Goal: Complete application form: Complete application form

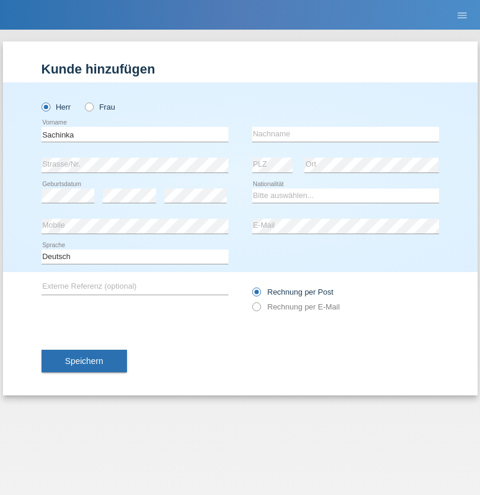
type input "Sachinka"
click at [345, 134] on input "text" at bounding box center [345, 134] width 187 height 15
type input "Hewage"
select select "LK"
select select "C"
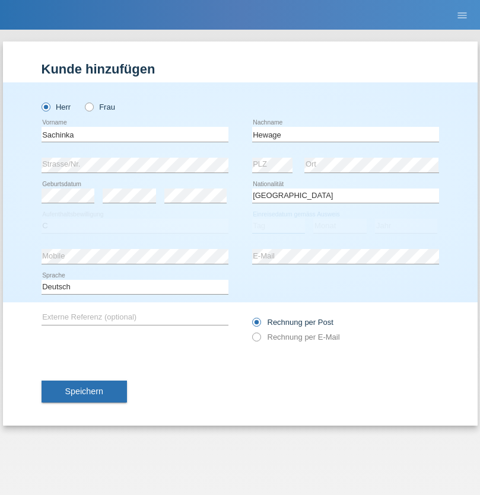
select select "12"
select select "05"
select select "2008"
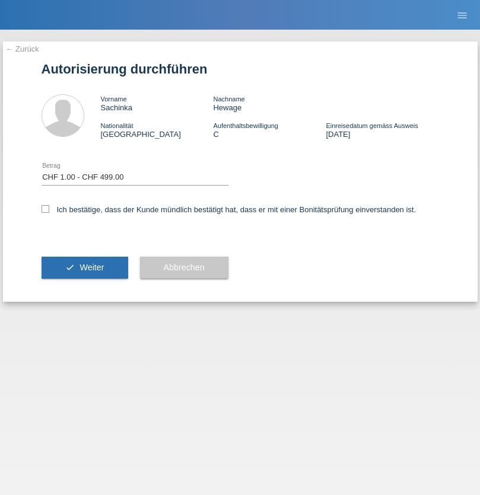
select select "1"
checkbox input "true"
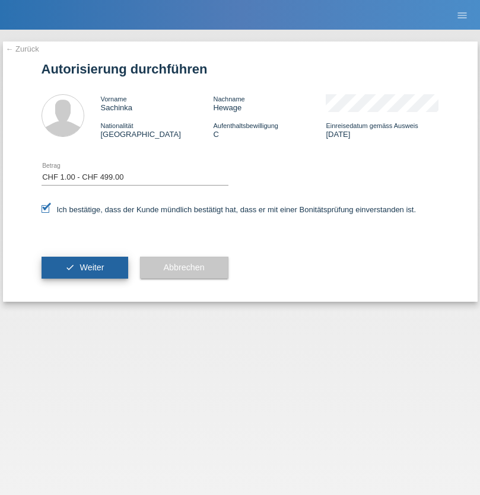
click at [84, 267] on span "Weiter" at bounding box center [91, 267] width 24 height 9
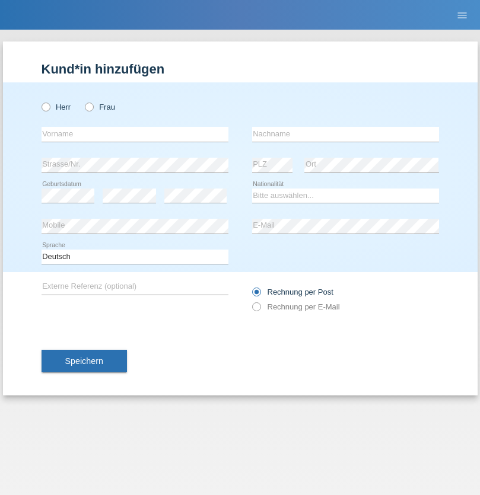
radio input "true"
click at [135, 134] on input "text" at bounding box center [135, 134] width 187 height 15
type input "[PERSON_NAME]"
click at [345, 134] on input "text" at bounding box center [345, 134] width 187 height 15
type input "Kleimann"
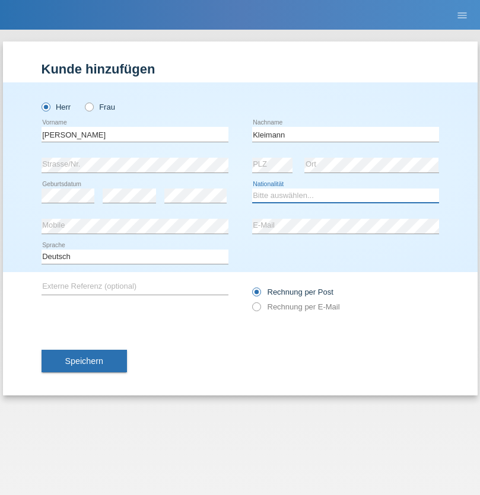
select select "DE"
select select "C"
select select "17"
select select "11"
select select "1984"
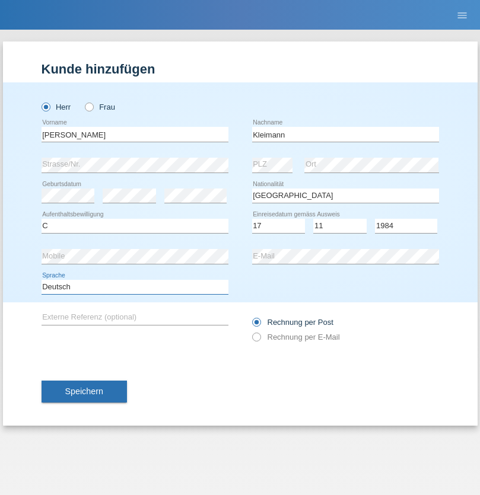
select select "en"
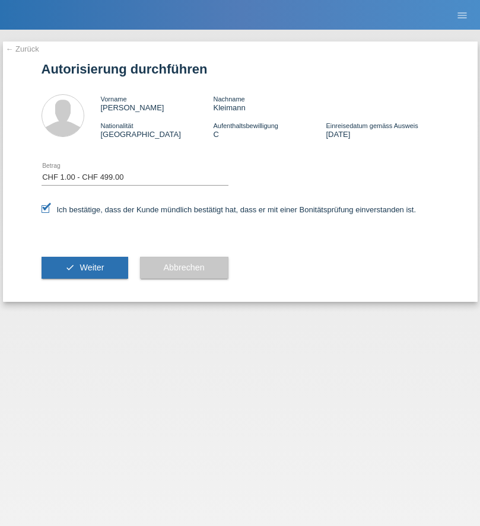
select select "1"
click at [84, 267] on span "Weiter" at bounding box center [91, 267] width 24 height 9
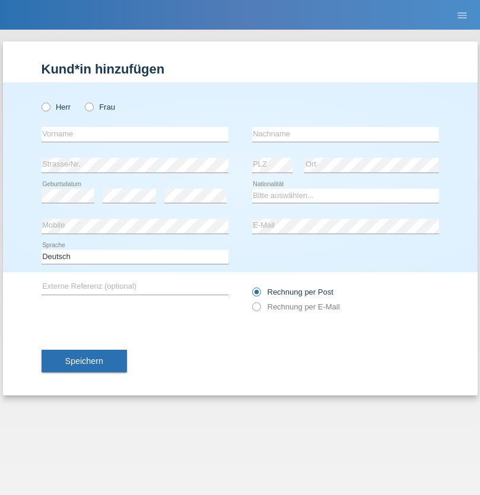
radio input "true"
click at [135, 134] on input "text" at bounding box center [135, 134] width 187 height 15
type input "goran"
click at [345, 134] on input "text" at bounding box center [345, 134] width 187 height 15
type input "draganovic"
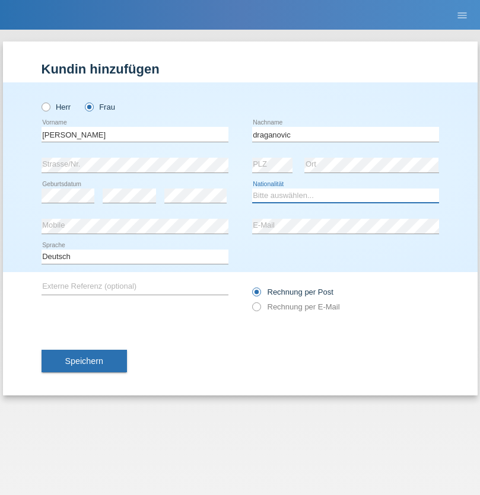
select select "CH"
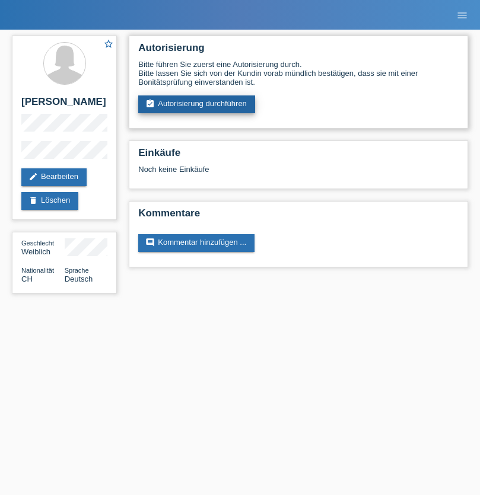
click at [197, 104] on link "assignment_turned_in Autorisierung durchführen" at bounding box center [196, 104] width 117 height 18
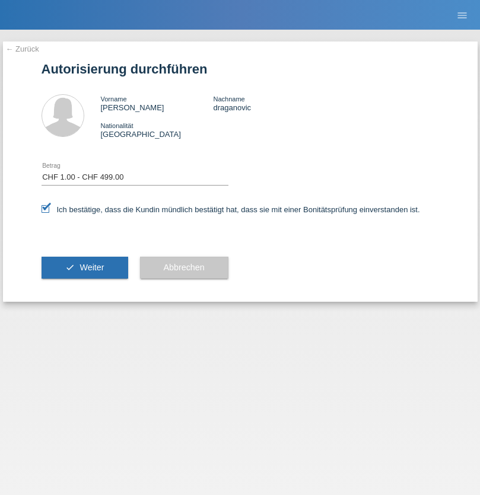
select select "1"
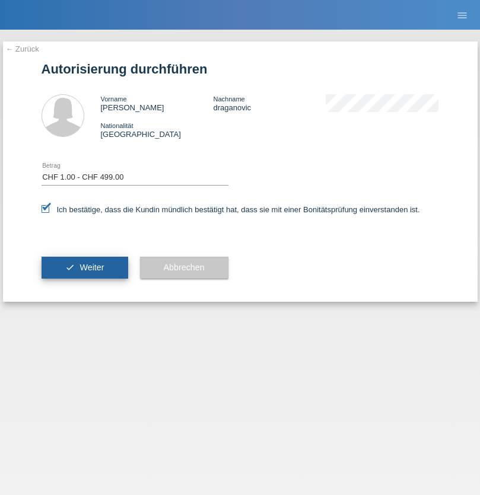
click at [84, 267] on span "Weiter" at bounding box center [91, 267] width 24 height 9
